Goal: Information Seeking & Learning: Learn about a topic

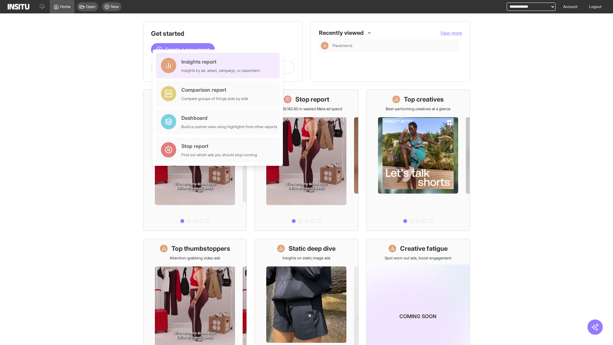
click at [219, 65] on div "Insights report Insights by ad, adset, campaign, or placement" at bounding box center [220, 65] width 78 height 15
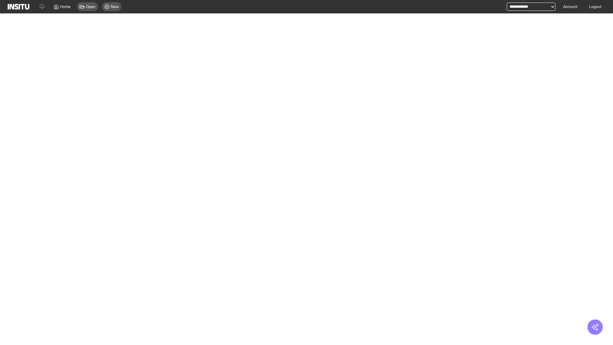
select select "**"
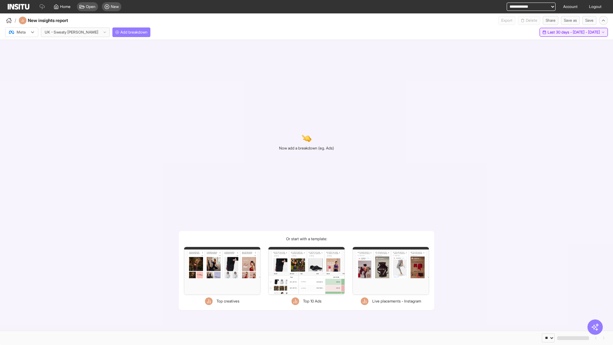
click at [559, 32] on span "Last 30 days - [DATE] - [DATE]" at bounding box center [573, 32] width 52 height 5
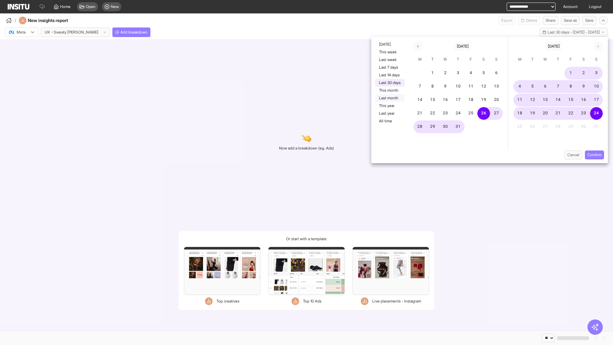
click at [389, 98] on button "Last month" at bounding box center [389, 98] width 29 height 8
